Goal: Navigation & Orientation: Find specific page/section

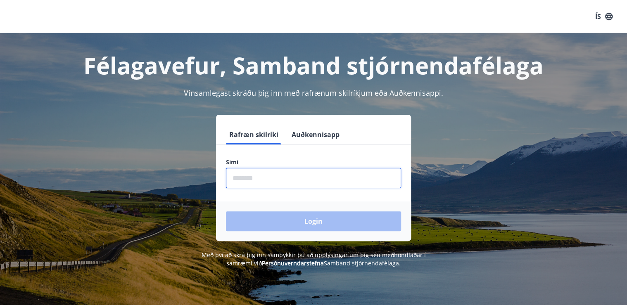
click at [288, 178] on input "phone" at bounding box center [313, 178] width 175 height 20
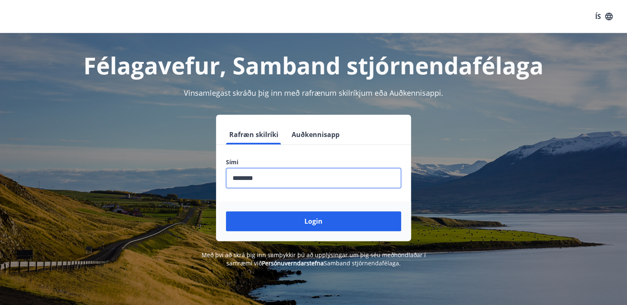
type input "********"
click at [226, 211] on button "Login" at bounding box center [313, 221] width 175 height 20
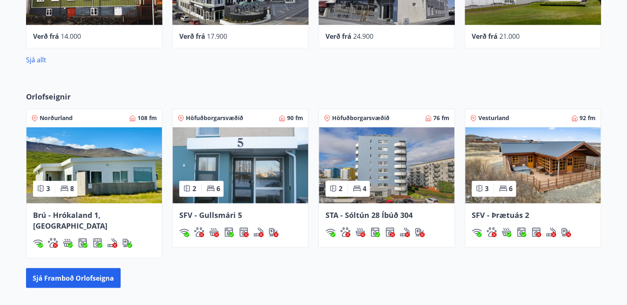
scroll to position [529, 0]
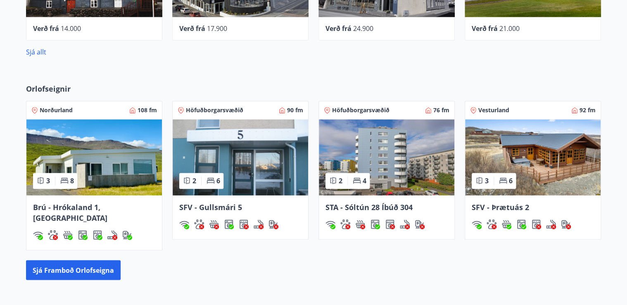
click at [71, 209] on span "Brú - Hrókaland 1, [GEOGRAPHIC_DATA]" at bounding box center [70, 212] width 74 height 21
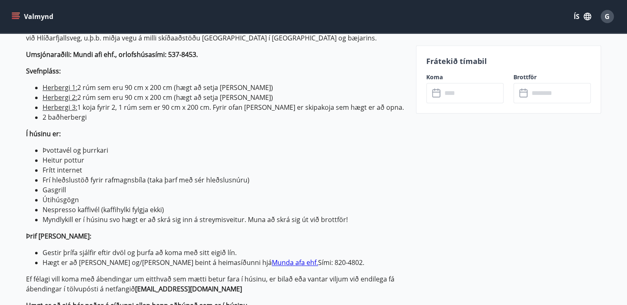
scroll to position [297, 0]
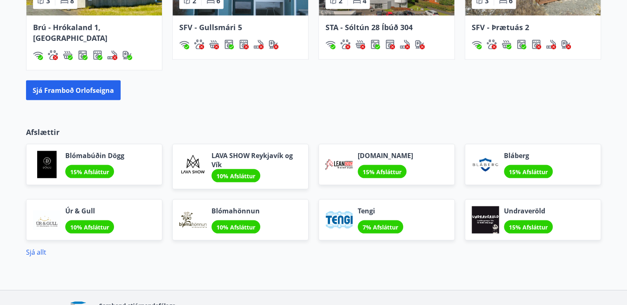
scroll to position [713, 0]
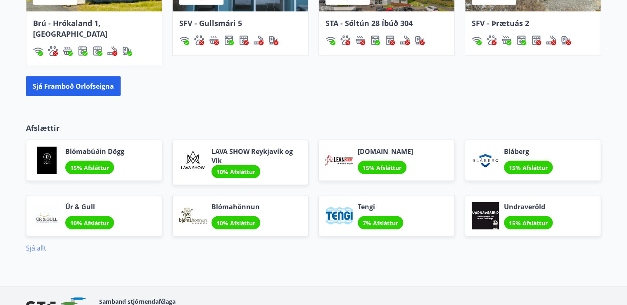
click at [33, 243] on link "Sjá allt" at bounding box center [36, 247] width 20 height 9
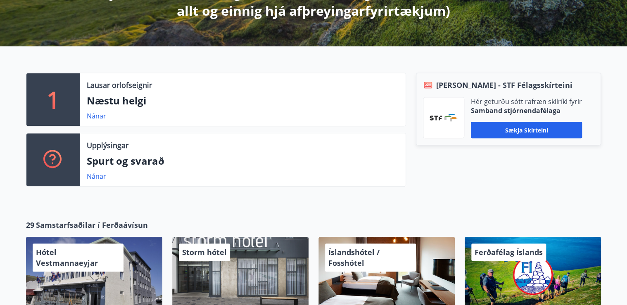
scroll to position [330, 0]
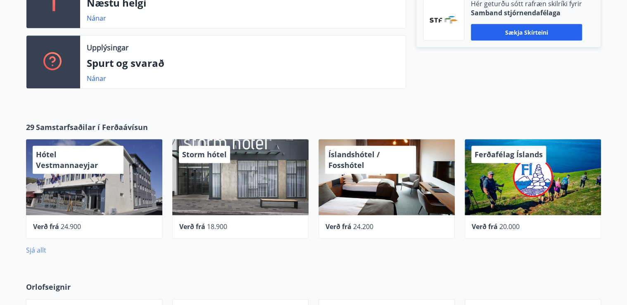
click at [36, 250] on link "Sjá allt" at bounding box center [36, 250] width 20 height 9
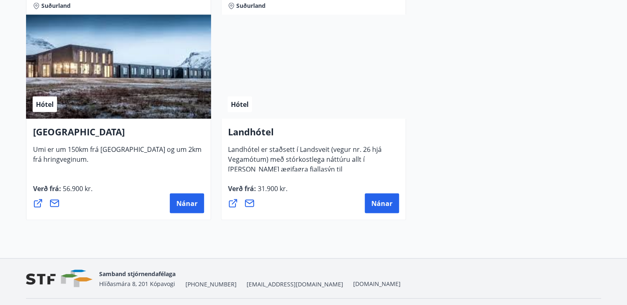
scroll to position [2288, 0]
